Goal: Transaction & Acquisition: Obtain resource

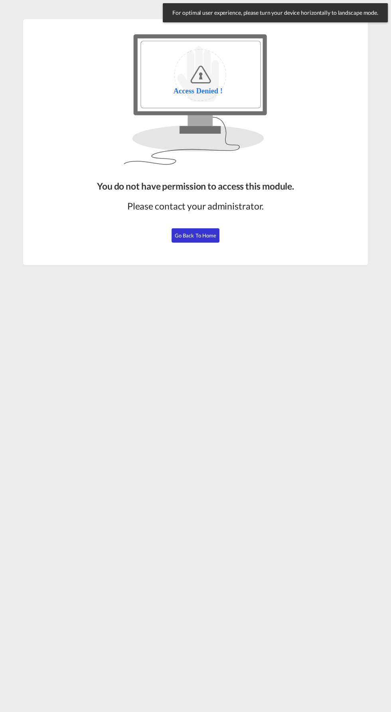
click at [199, 235] on span "Go Back to Home" at bounding box center [196, 235] width 42 height 6
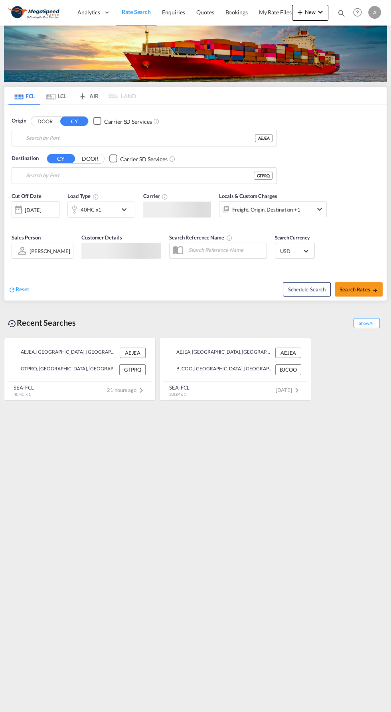
type input "[GEOGRAPHIC_DATA], [GEOGRAPHIC_DATA]"
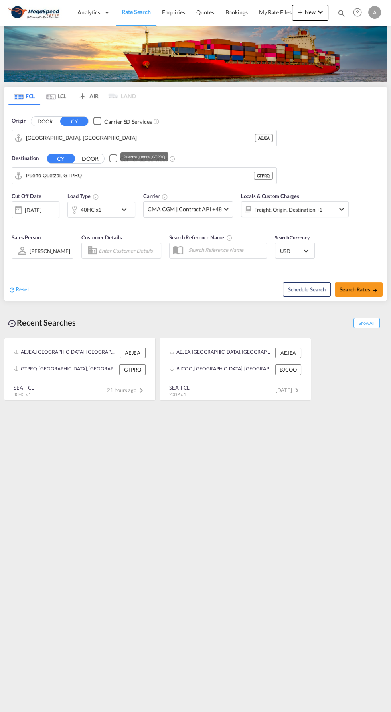
click at [93, 176] on input "Puerto Quetzal, GTPRQ" at bounding box center [140, 176] width 228 height 12
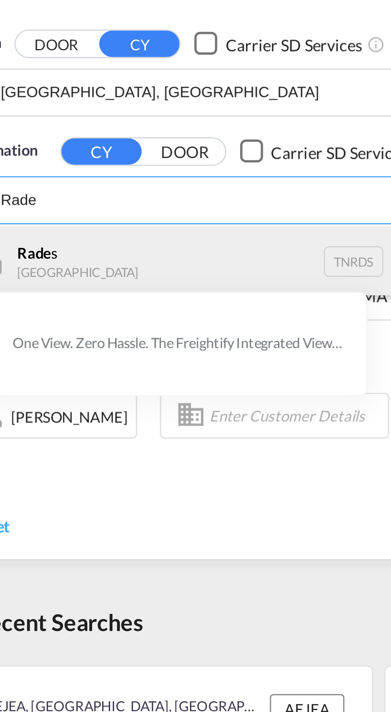
click at [40, 197] on div "Rade s [GEOGRAPHIC_DATA] TNRDS" at bounding box center [88, 197] width 152 height 24
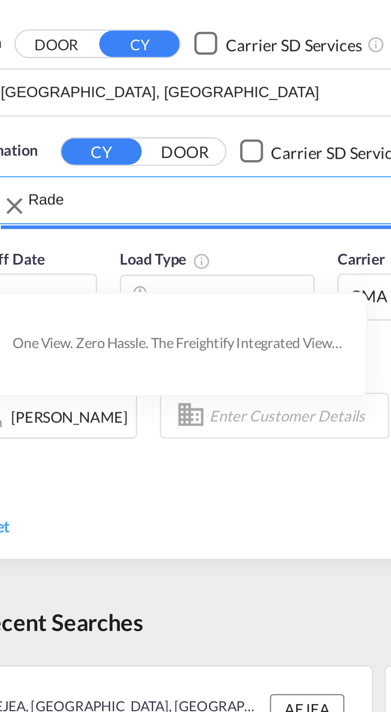
type input "Rades, TNRDS"
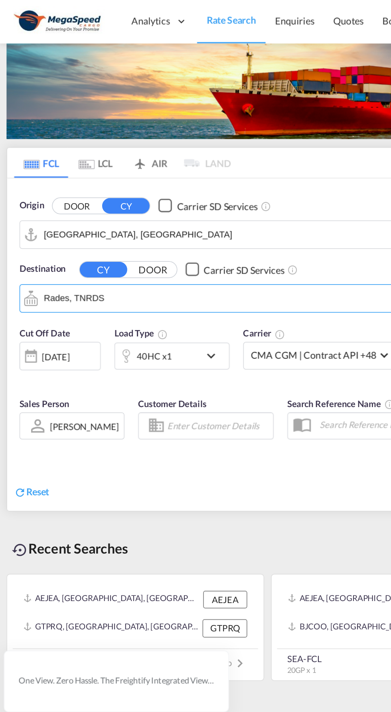
click at [122, 208] on md-icon "icon-chevron-down" at bounding box center [126, 210] width 14 height 10
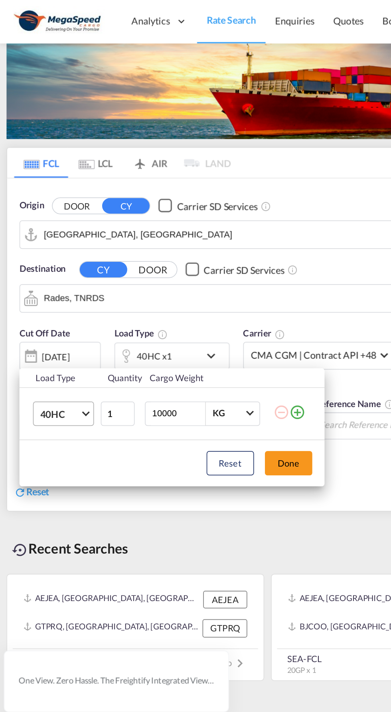
click at [50, 242] on span "Choose: \a40HC" at bounding box center [50, 242] width 4 height 4
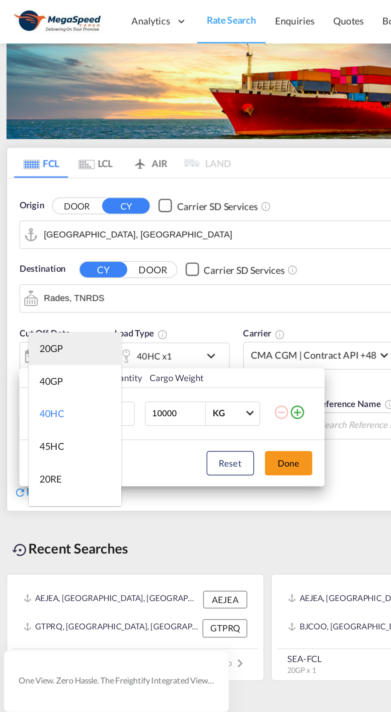
click at [37, 204] on div "20GP" at bounding box center [31, 205] width 14 height 8
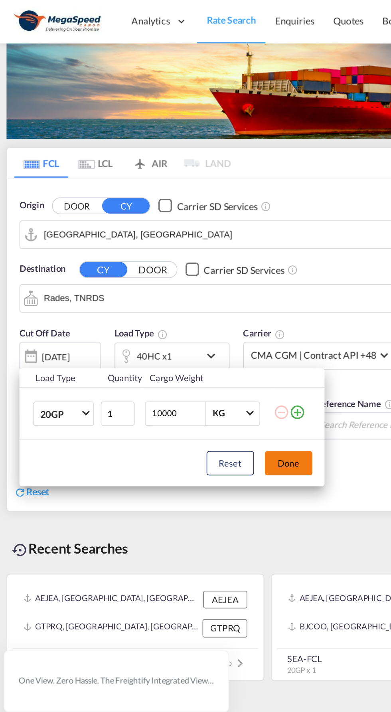
click at [176, 272] on button "Done" at bounding box center [170, 272] width 28 height 14
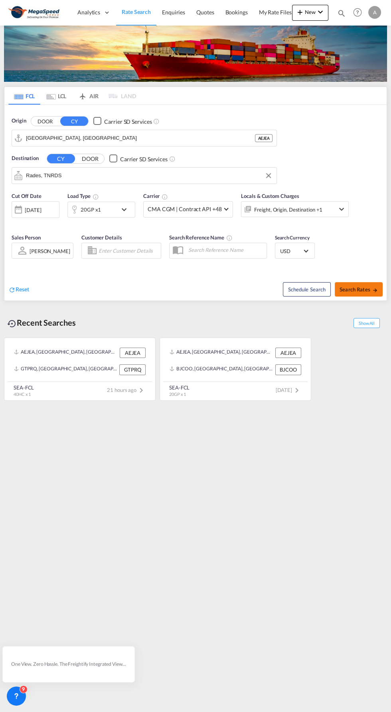
click at [367, 287] on span "Search Rates" at bounding box center [358, 289] width 38 height 6
type input "AEJEA to TNRDS / [DATE]"
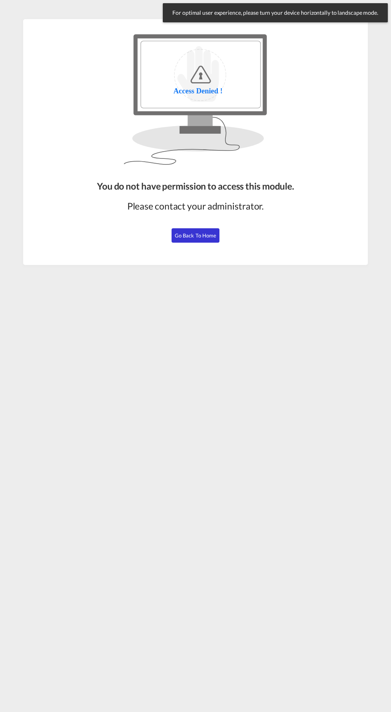
click at [207, 232] on span "Go Back to Home" at bounding box center [196, 235] width 42 height 6
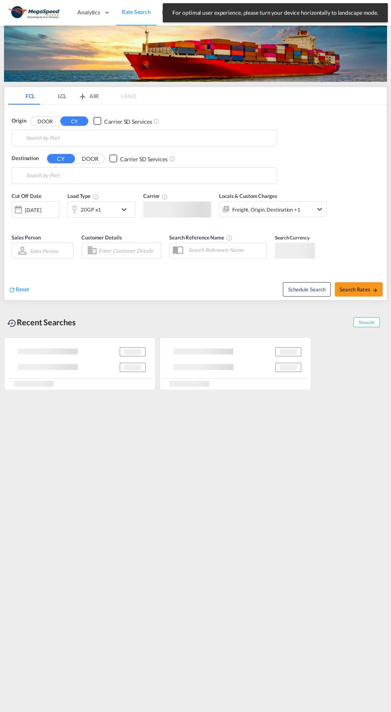
click at [202, 235] on span "Search Reference Name" at bounding box center [200, 237] width 63 height 6
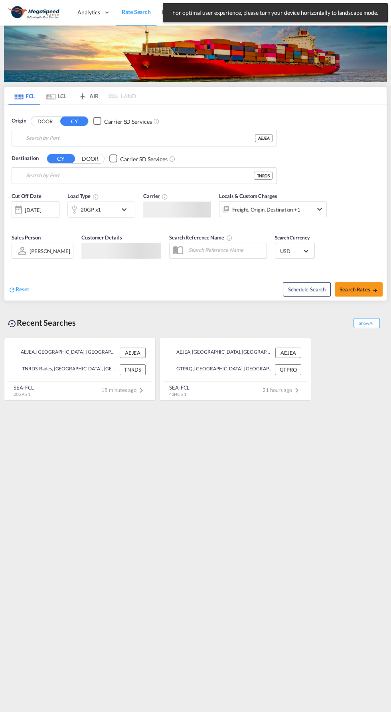
type input "[GEOGRAPHIC_DATA], [GEOGRAPHIC_DATA]"
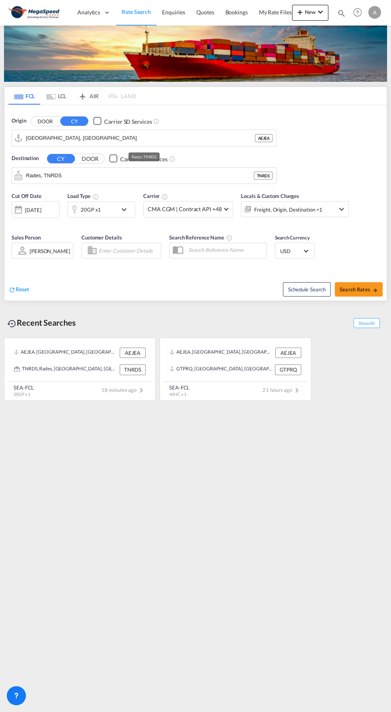
click at [108, 176] on input "Rades, TNRDS" at bounding box center [140, 176] width 228 height 12
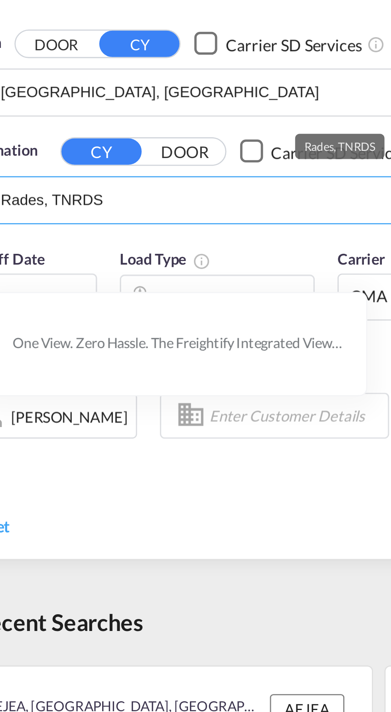
type input "L"
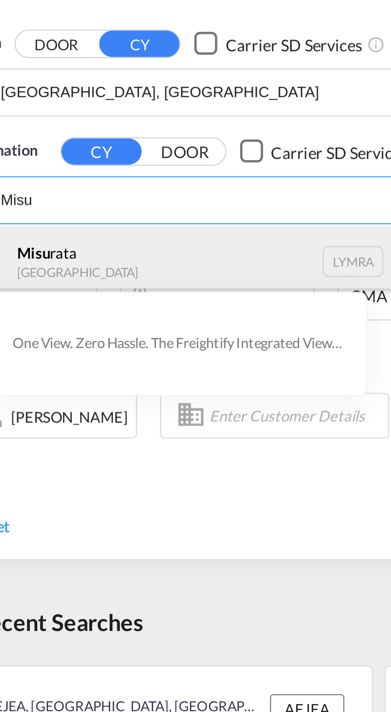
click at [43, 191] on div "Misu rata Libya LYMRA" at bounding box center [88, 197] width 152 height 24
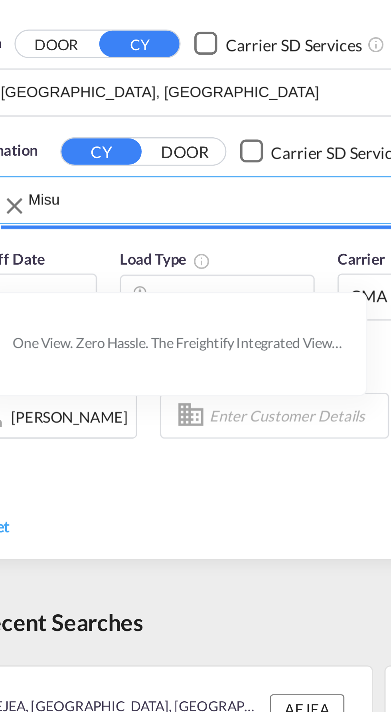
type input "Misurata, LYMRA"
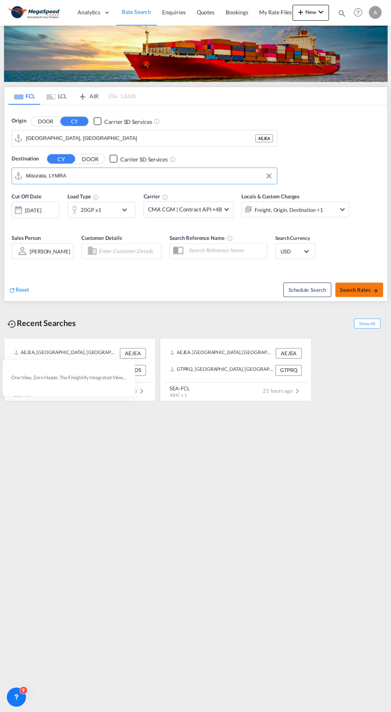
click at [360, 288] on span "Search Rates" at bounding box center [358, 289] width 38 height 6
type input "AEJEA to LYMRA / 7 Oct 2025"
